Goal: Contribute content

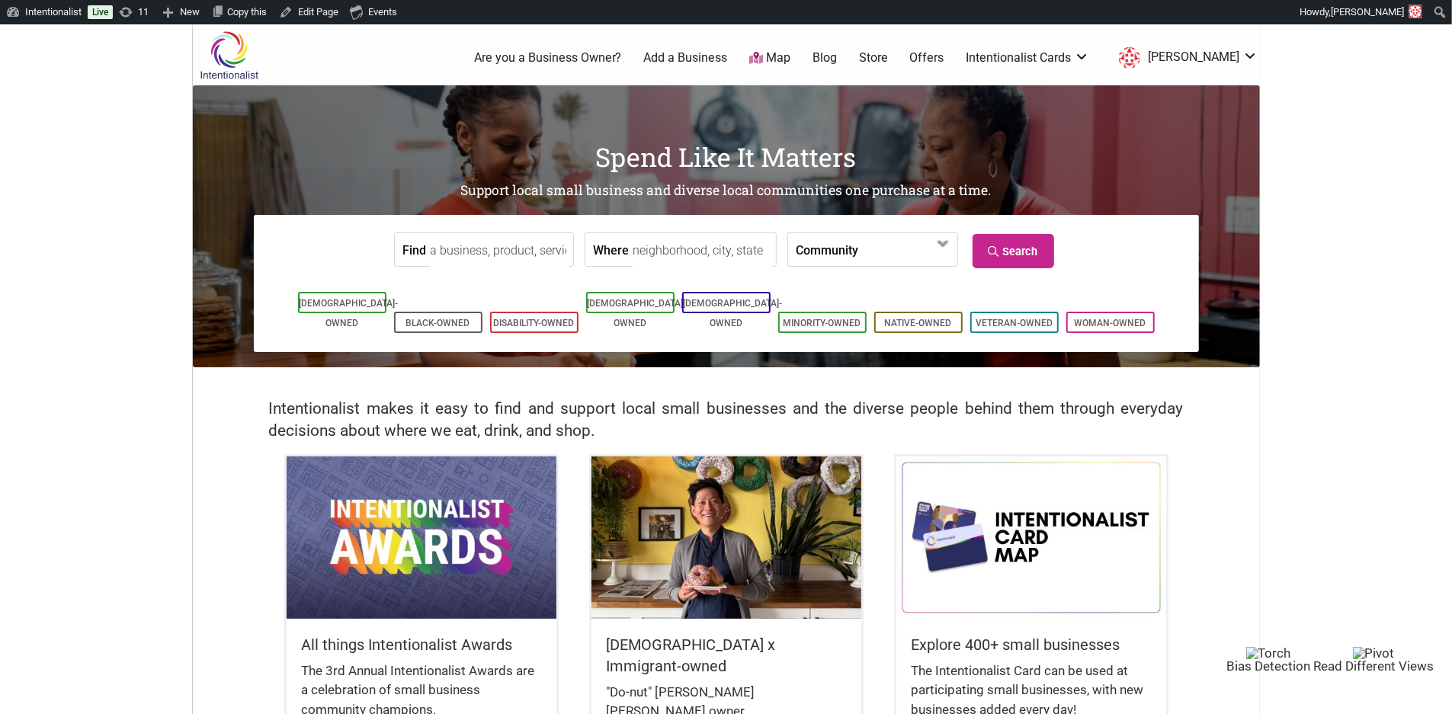
click at [837, 53] on link "Blog" at bounding box center [824, 58] width 24 height 17
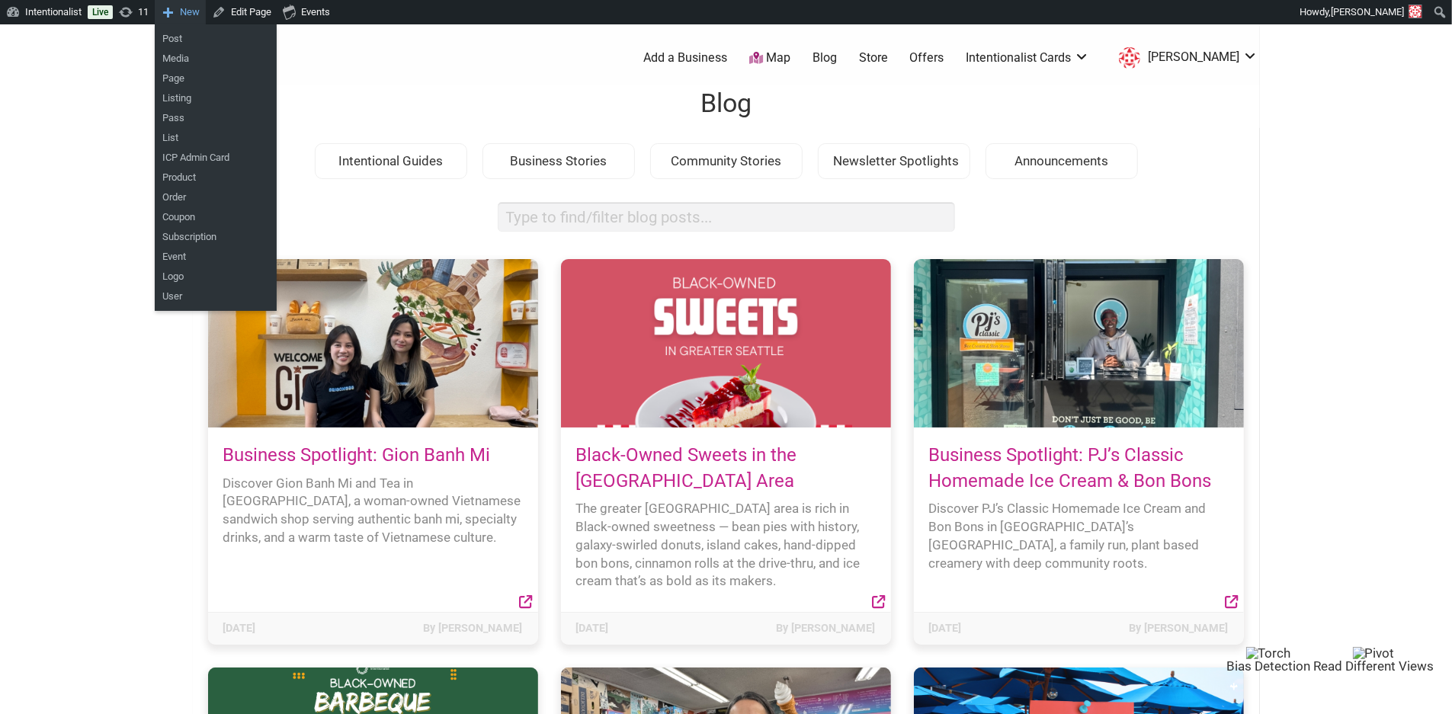
click at [186, 14] on span "New" at bounding box center [190, 12] width 20 height 24
click at [184, 36] on link "Post" at bounding box center [216, 39] width 122 height 20
